Goal: Task Accomplishment & Management: Manage account settings

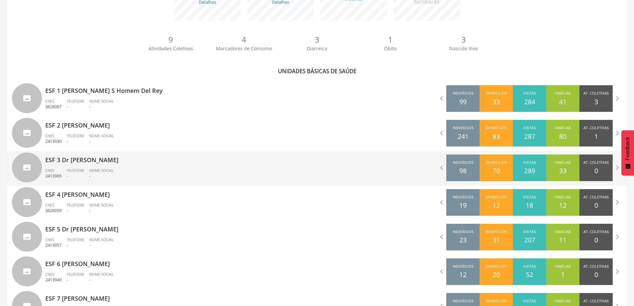
scroll to position [150, 0]
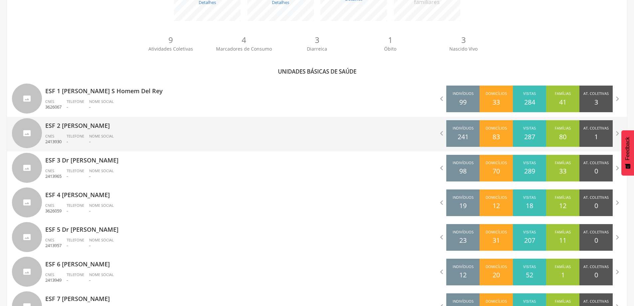
click at [88, 135] on div "Telefone -" at bounding box center [78, 139] width 23 height 11
type input "**********"
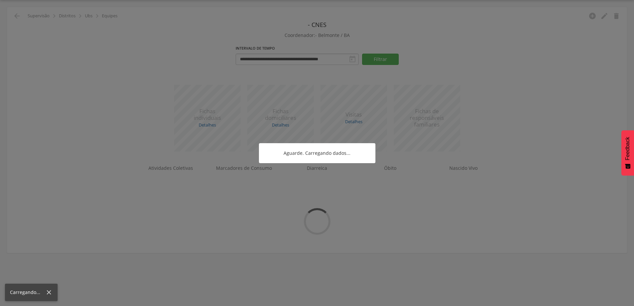
scroll to position [20, 0]
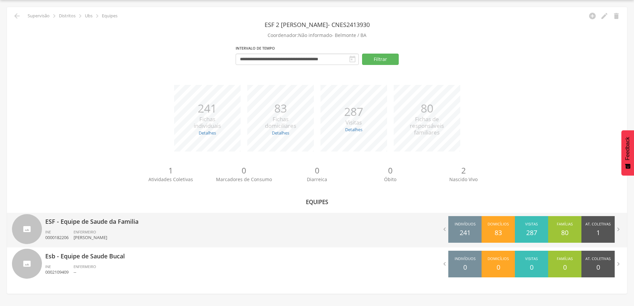
click at [67, 225] on p "ESF - Equipe de Saude da Familia" at bounding box center [178, 219] width 267 height 13
type input "**********"
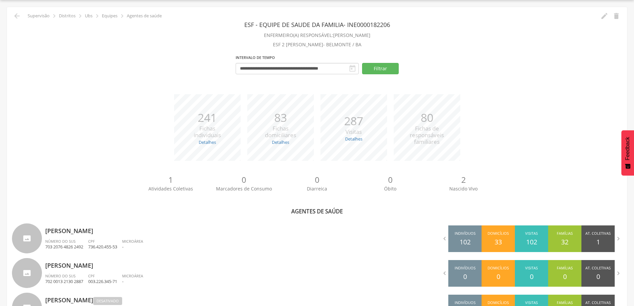
scroll to position [123, 0]
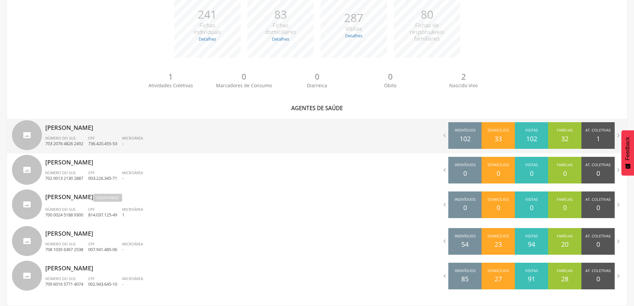
click at [110, 140] on div "CPF 736.420.455-53" at bounding box center [105, 140] width 34 height 11
type input "**********"
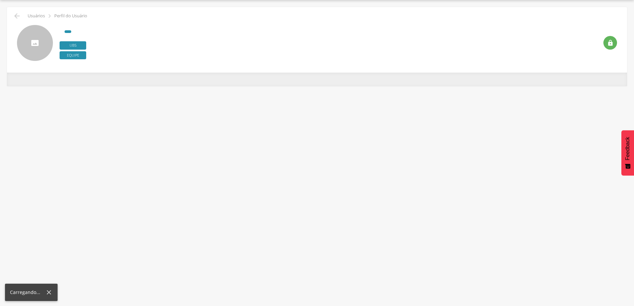
scroll to position [20, 0]
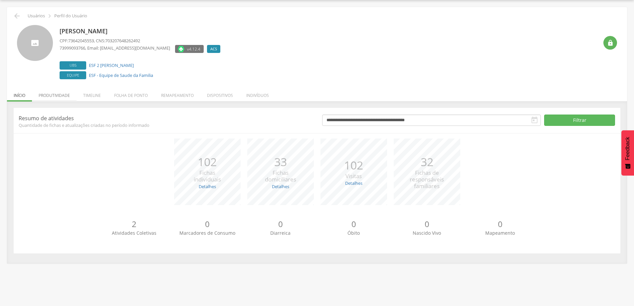
click at [56, 91] on li "Produtividade" at bounding box center [54, 94] width 45 height 16
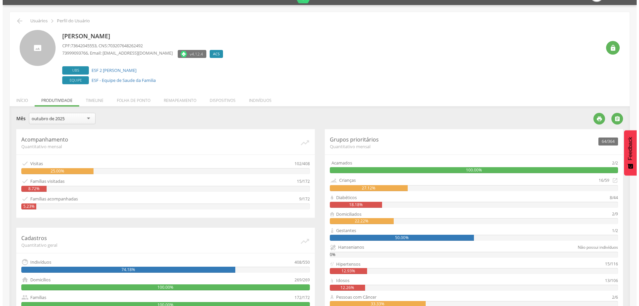
scroll to position [0, 0]
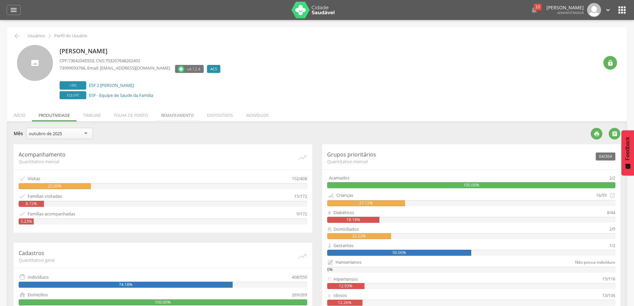
click at [167, 113] on li "Remapeamento" at bounding box center [177, 114] width 46 height 16
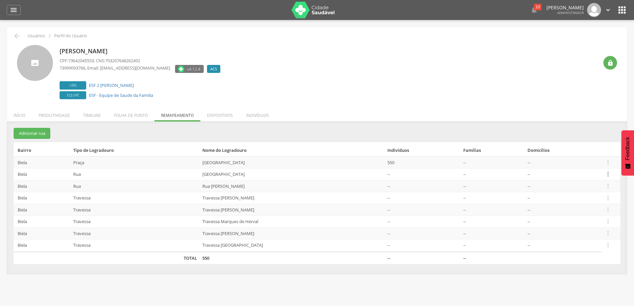
click at [608, 174] on icon "" at bounding box center [608, 173] width 7 height 7
click at [592, 144] on link "Desalocar famílias" at bounding box center [585, 148] width 53 height 8
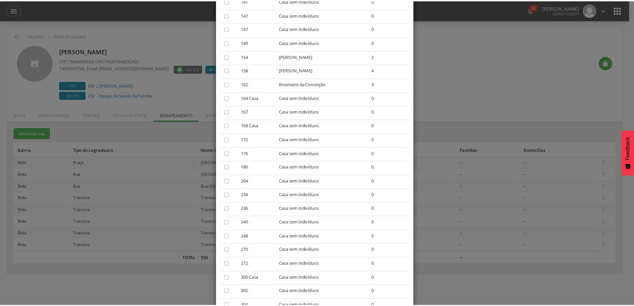
scroll to position [271, 0]
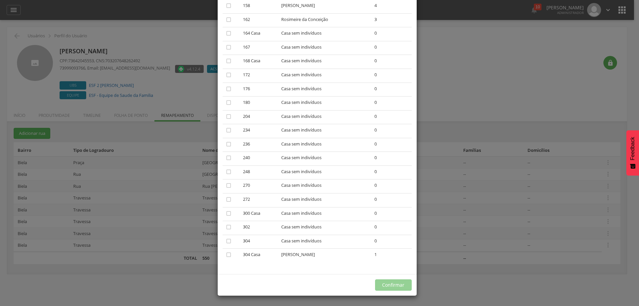
click at [454, 79] on div "× Desalocar Famílias A lista abaixo apresenta as casas da Rua Boa Vista que est…" at bounding box center [319, 153] width 639 height 306
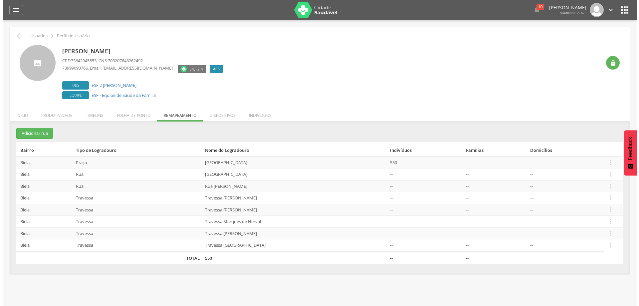
scroll to position [20, 0]
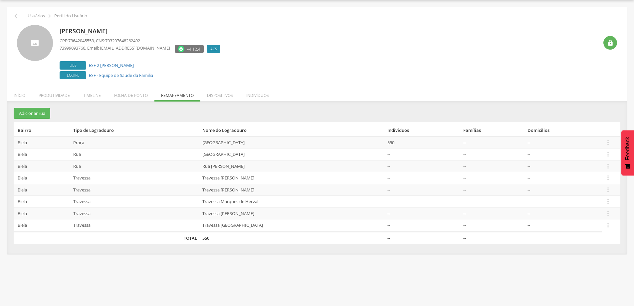
click at [331, 66] on div "Ana Claudia Miranda dos Santos CPF: 73642045553 , CNS: 703207648262492 73999093…" at bounding box center [329, 53] width 539 height 56
click at [381, 59] on div "Ana Claudia Miranda dos Santos CPF: 73642045553 , CNS: 703207648262492 73999093…" at bounding box center [329, 53] width 539 height 56
click at [608, 153] on icon "" at bounding box center [608, 153] width 7 height 7
click at [596, 128] on link "Desalocar famílias" at bounding box center [585, 128] width 53 height 8
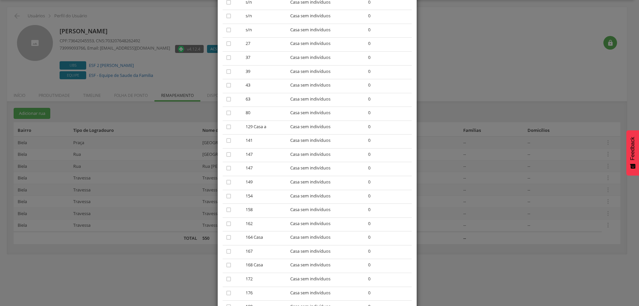
scroll to position [0, 0]
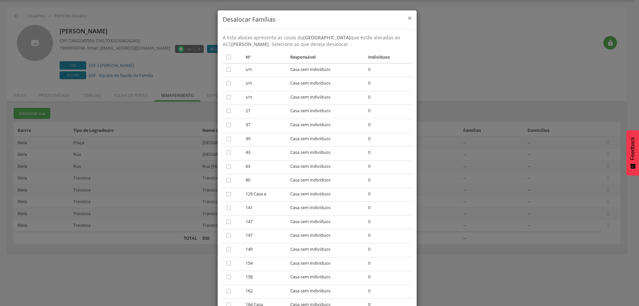
click at [408, 17] on span "×" at bounding box center [410, 17] width 4 height 9
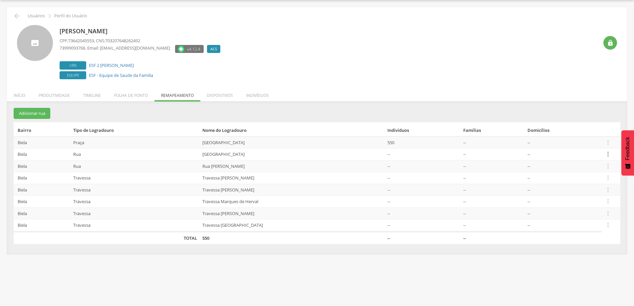
click at [608, 156] on icon "" at bounding box center [608, 153] width 7 height 7
click at [581, 144] on link "Desvincular ACS" at bounding box center [585, 144] width 53 height 8
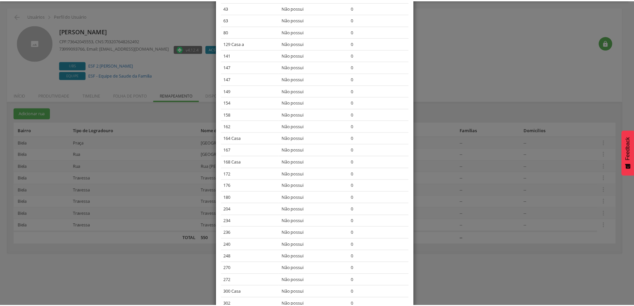
scroll to position [211, 0]
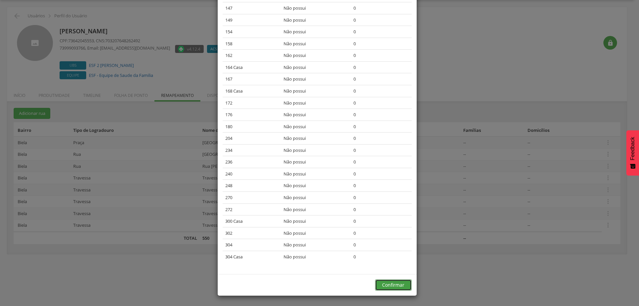
click at [395, 283] on button "Confirmar" at bounding box center [393, 284] width 37 height 11
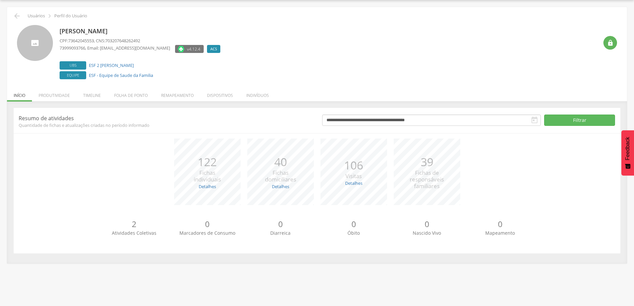
scroll to position [20, 0]
type input "**********"
